Goal: Transaction & Acquisition: Purchase product/service

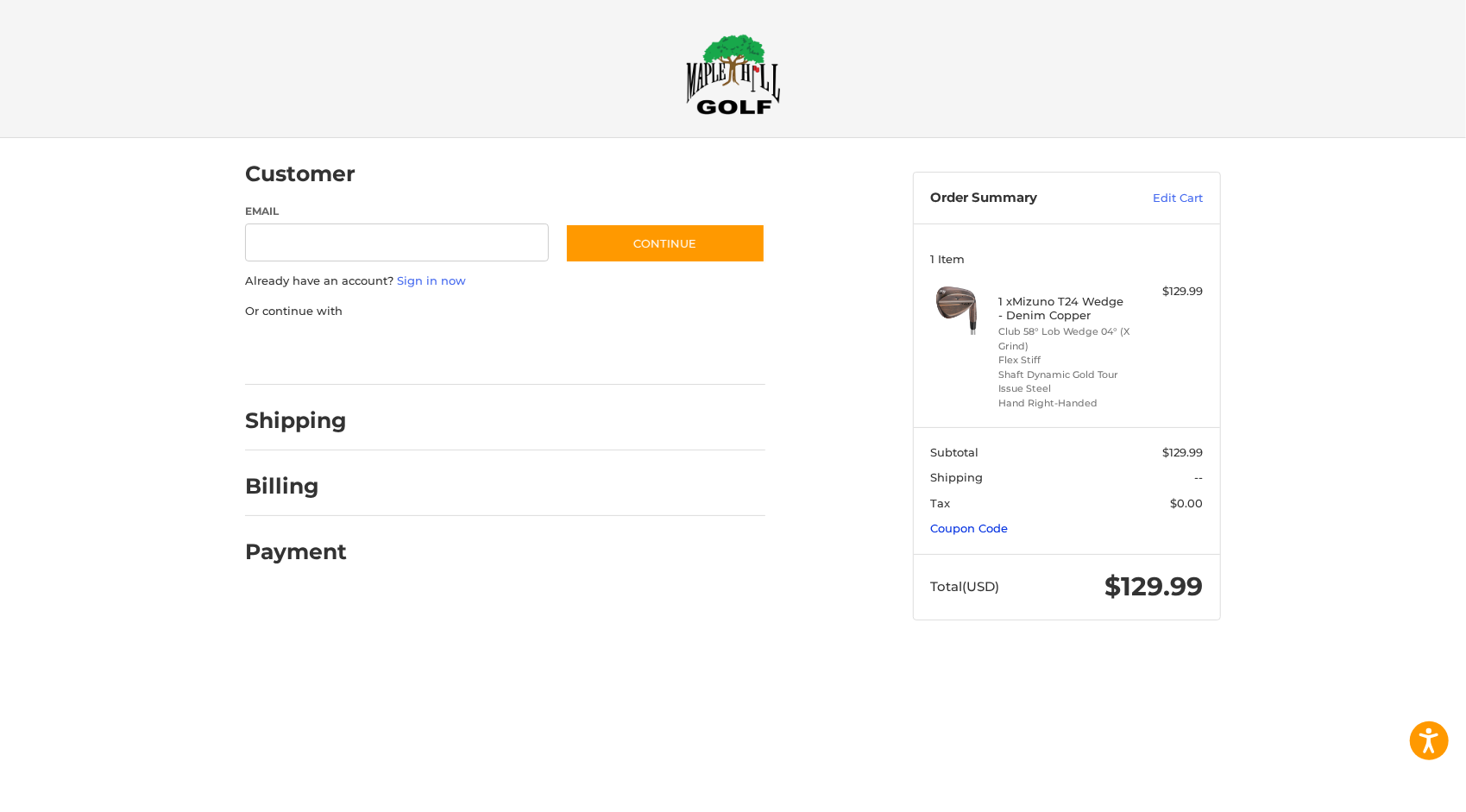
click at [983, 525] on link "Coupon Code" at bounding box center [969, 528] width 78 height 14
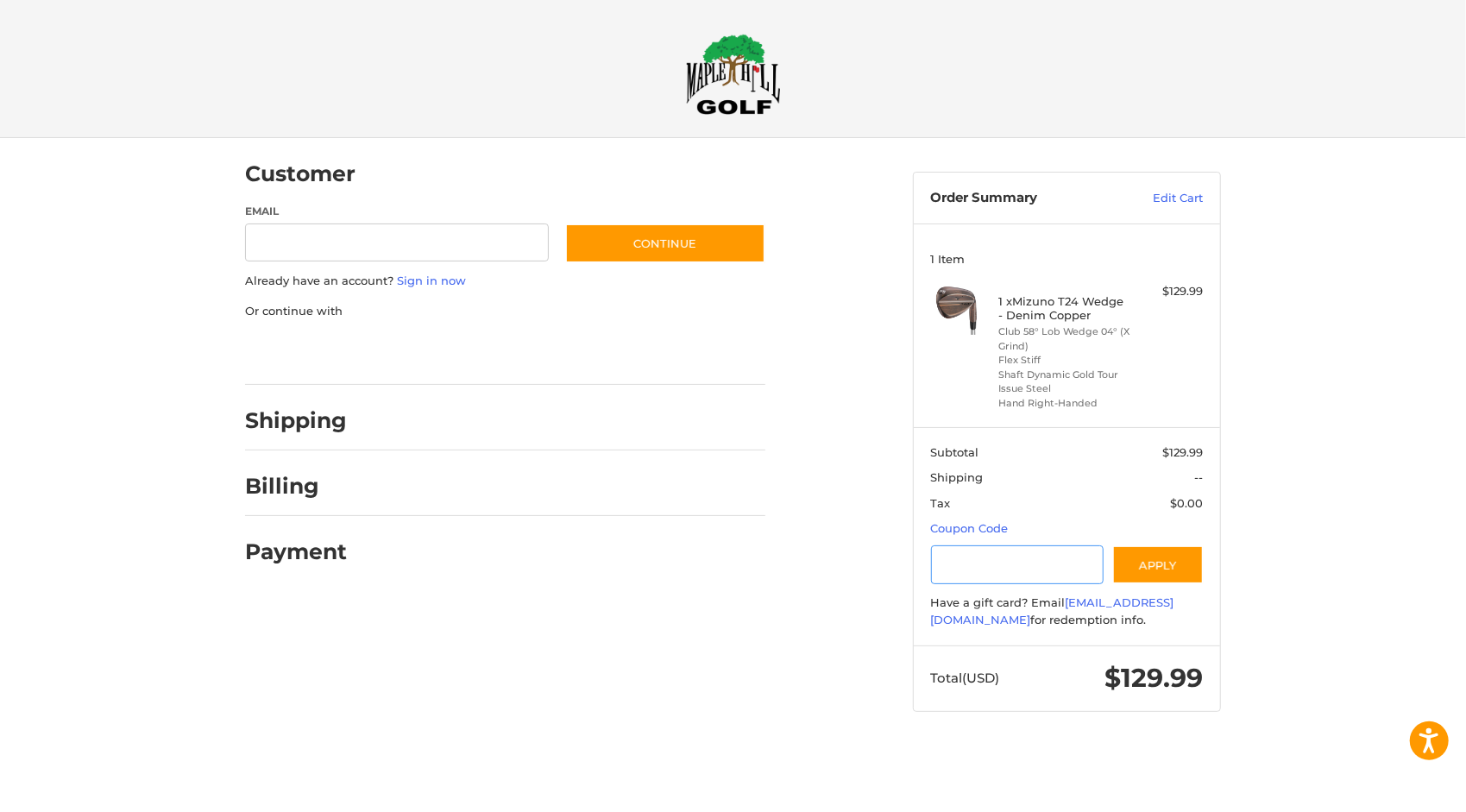
click at [959, 570] on input "Gift Certificate or Coupon Code" at bounding box center [1017, 564] width 173 height 39
type input "*"
type input "*******"
click at [1169, 565] on button "Apply" at bounding box center [1158, 564] width 91 height 39
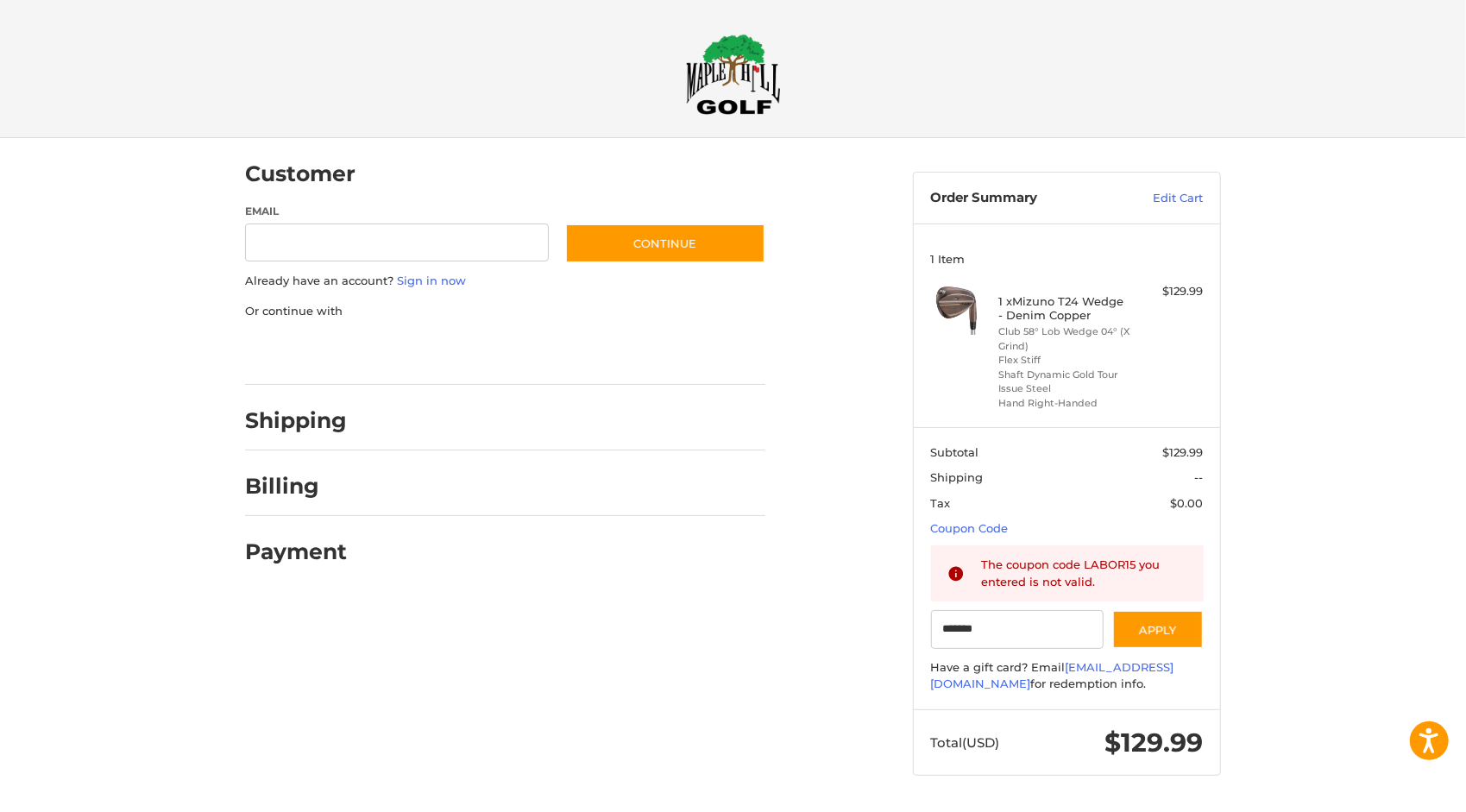
click at [733, 71] on img at bounding box center [733, 75] width 94 height 81
